Goal: Task Accomplishment & Management: Use online tool/utility

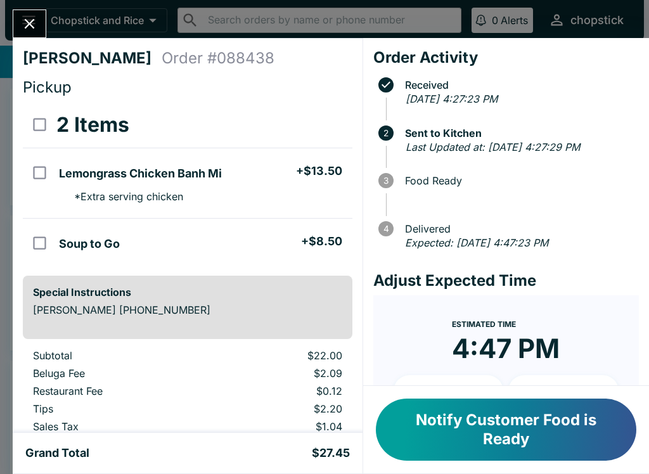
click at [28, 27] on icon "Close" at bounding box center [29, 23] width 17 height 17
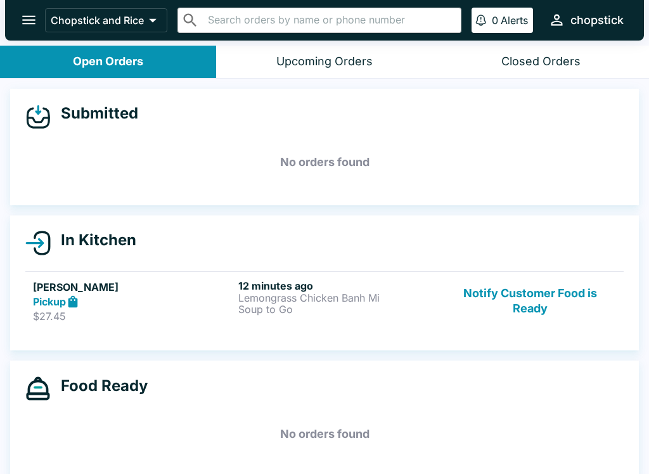
click at [215, 312] on p "$27.45" at bounding box center [133, 316] width 200 height 13
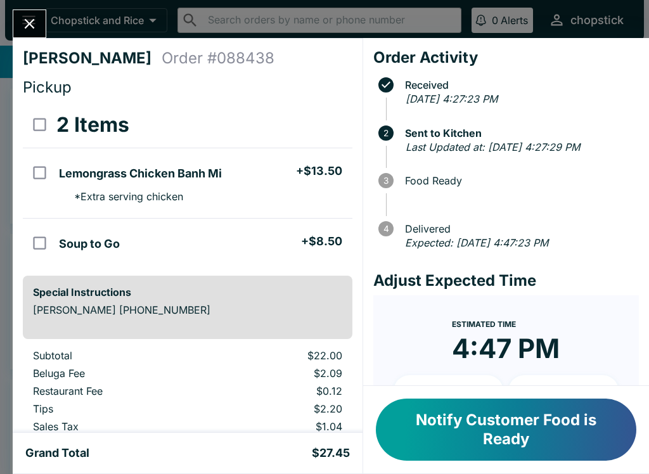
click at [32, 21] on icon "Close" at bounding box center [30, 24] width 10 height 10
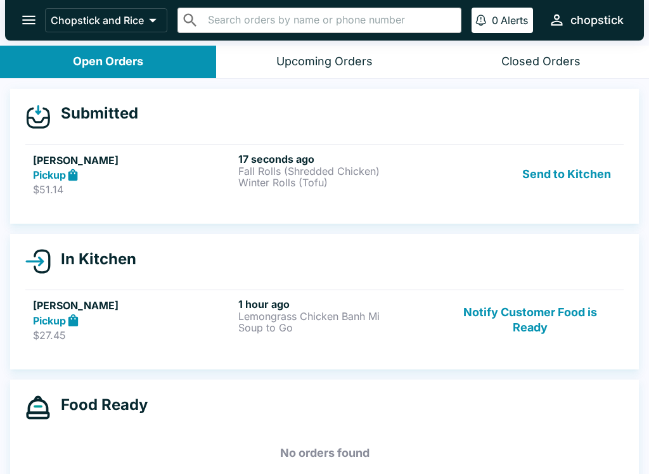
click at [87, 163] on h5 "[PERSON_NAME]" at bounding box center [133, 160] width 200 height 15
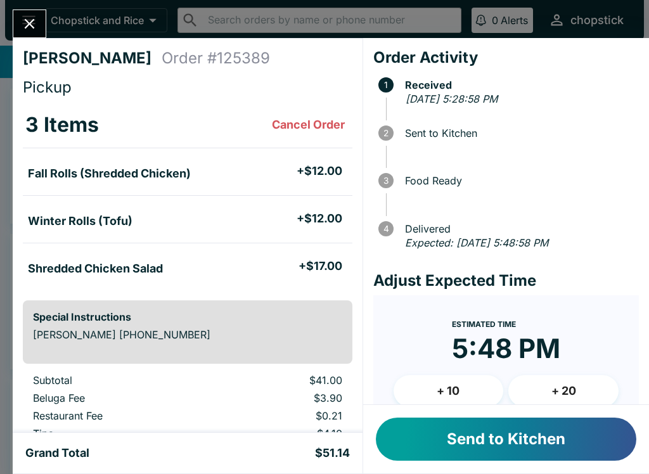
click at [508, 446] on button "Send to Kitchen" at bounding box center [506, 438] width 260 height 43
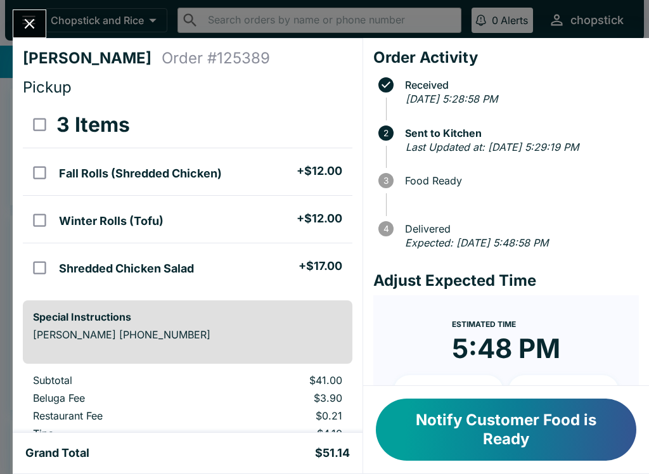
click at [23, 23] on icon "Close" at bounding box center [29, 23] width 17 height 17
